Goal: Transaction & Acquisition: Book appointment/travel/reservation

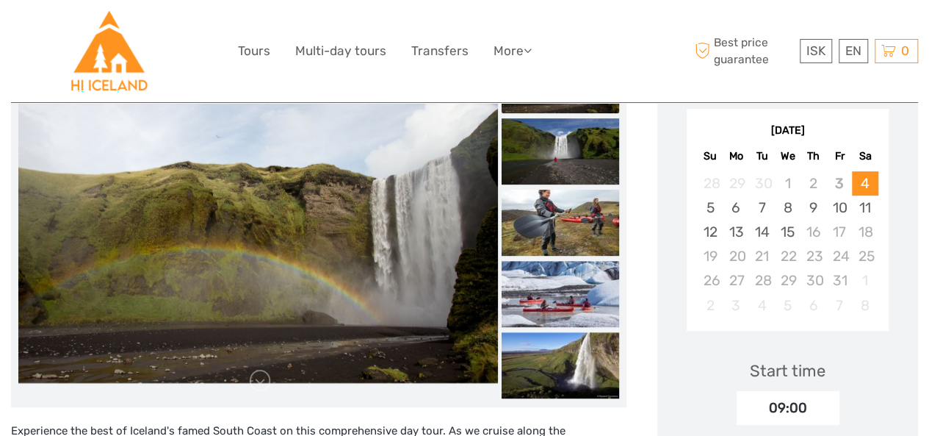
scroll to position [253, 0]
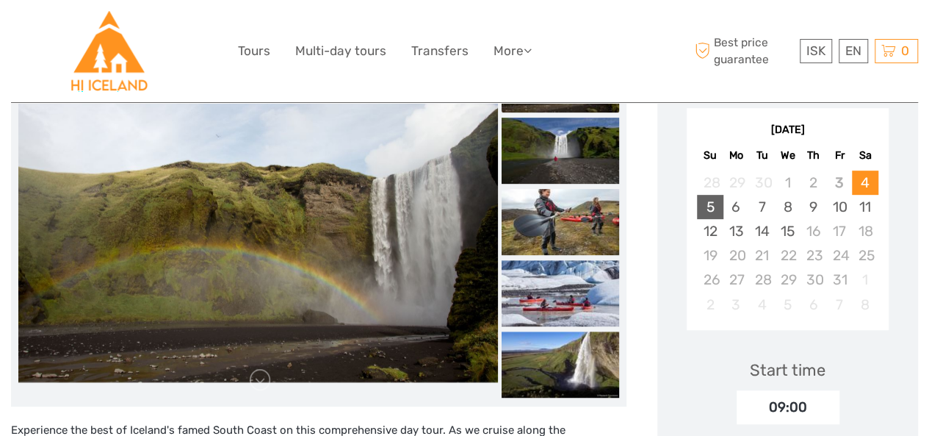
click at [706, 210] on div "5" at bounding box center [710, 207] width 26 height 24
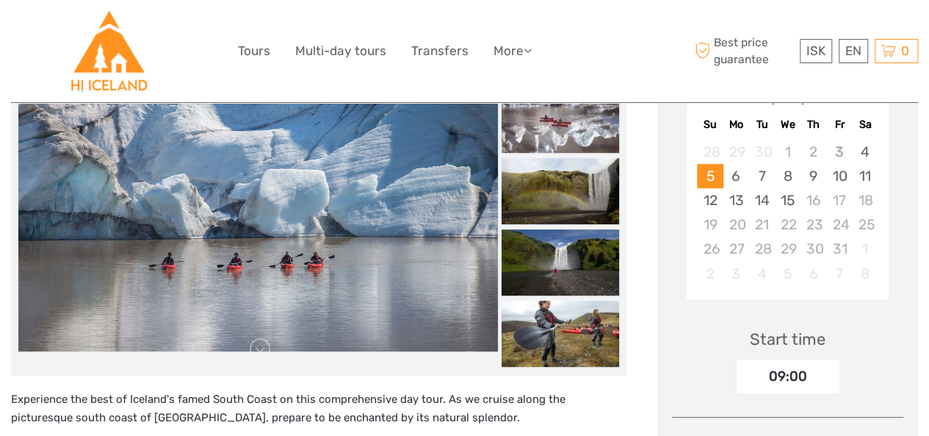
scroll to position [270, 0]
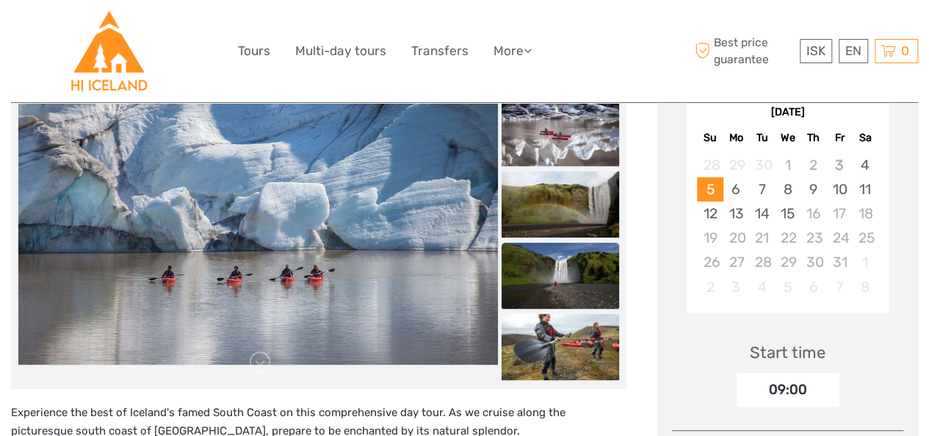
click at [549, 267] on img at bounding box center [561, 275] width 118 height 66
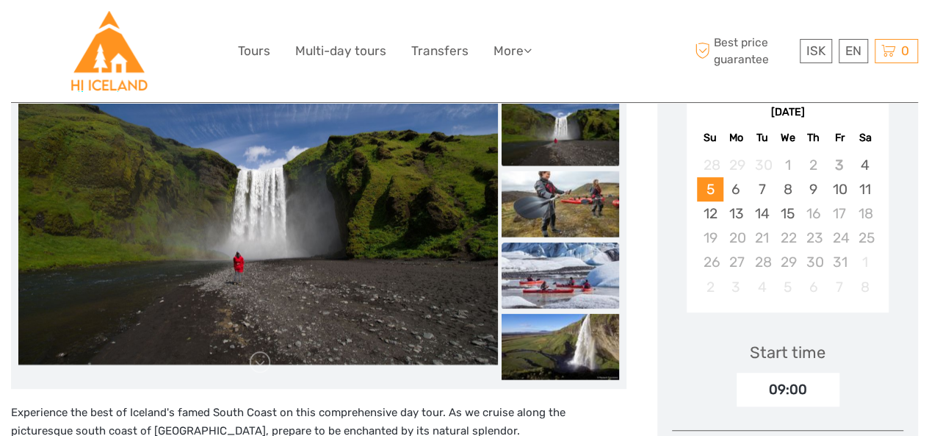
click at [563, 285] on img at bounding box center [561, 275] width 118 height 66
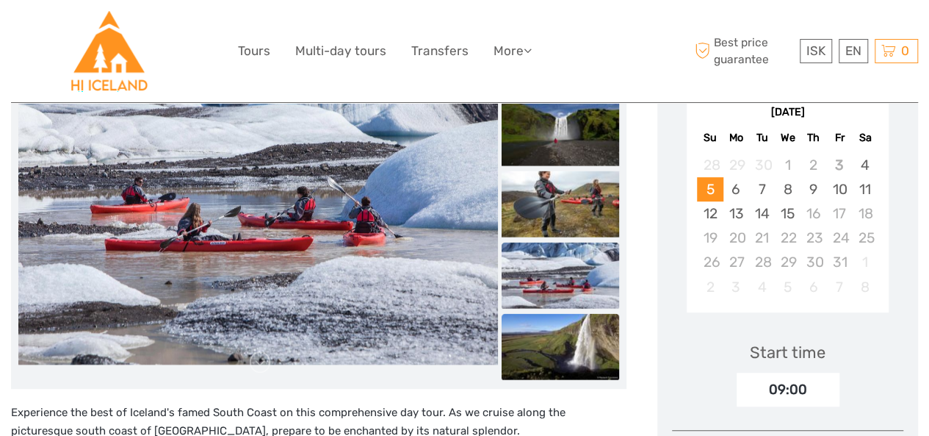
click at [565, 323] on img at bounding box center [561, 346] width 118 height 66
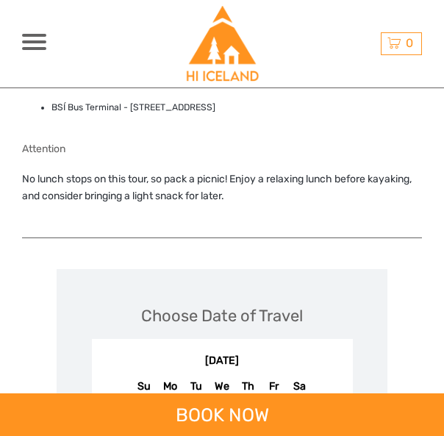
scroll to position [1567, 0]
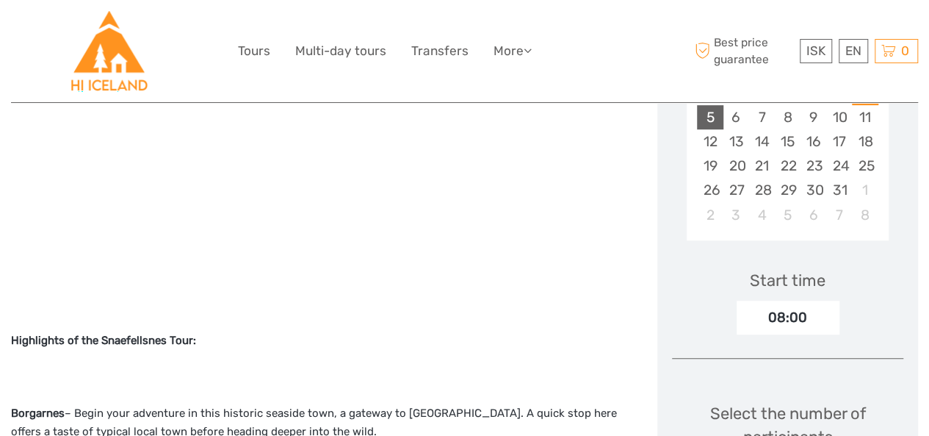
click at [707, 118] on div "5" at bounding box center [710, 117] width 26 height 24
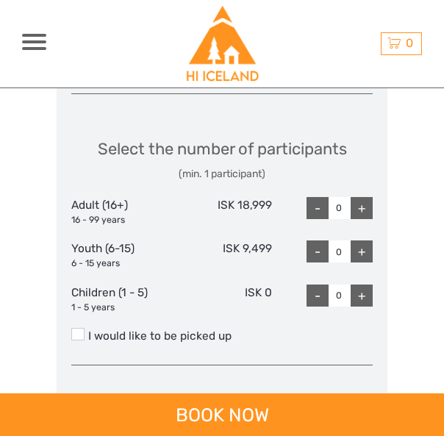
scroll to position [2513, 0]
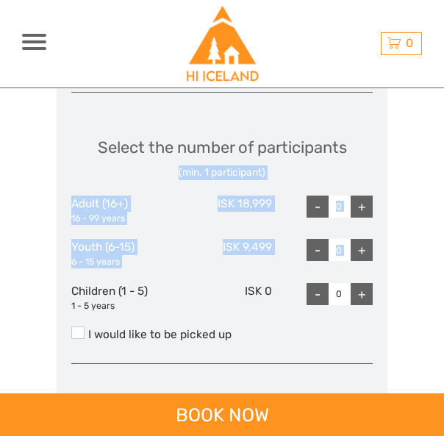
drag, startPoint x: 442, startPoint y: 243, endPoint x: 434, endPoint y: 91, distance: 152.2
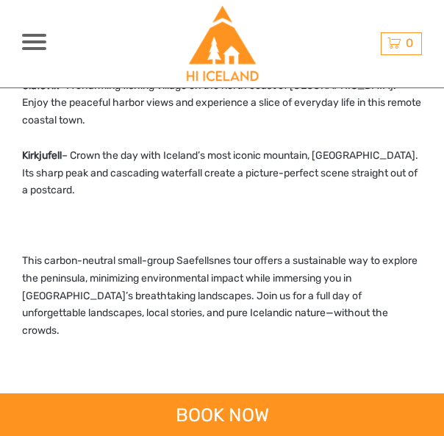
scroll to position [860, 0]
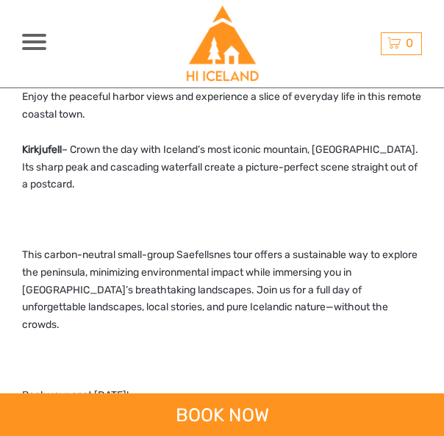
click at [111, 258] on p "This carbon-neutral small-group Saefellsnes tour offers a sustainable way to ex…" at bounding box center [222, 289] width 400 height 87
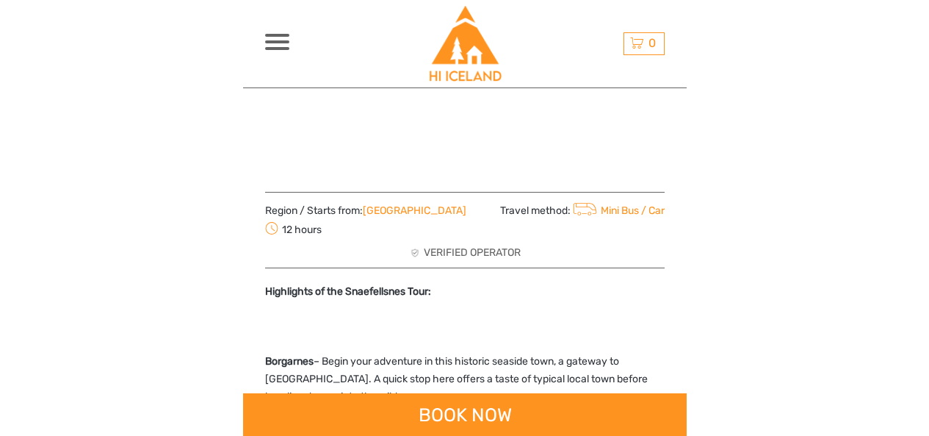
scroll to position [242, 0]
